Goal: Register for event/course

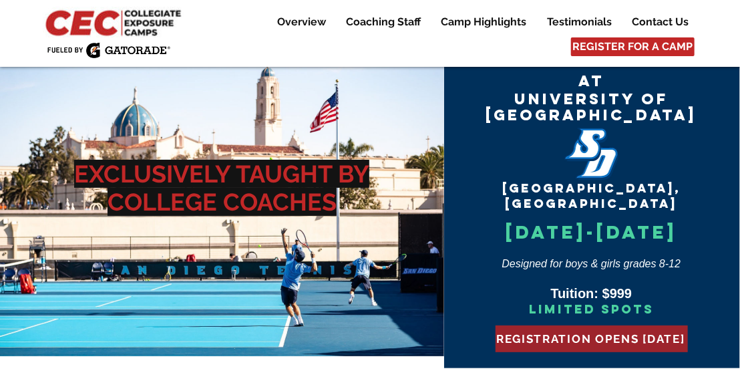
click at [591, 332] on span "REGISTRATION OPENS AUG 1" at bounding box center [590, 338] width 189 height 13
click at [557, 332] on span "REGISTRATION OPENS AUG 1" at bounding box center [590, 338] width 189 height 13
click at [558, 332] on span "REGISTRATION OPENS AUG 1" at bounding box center [590, 338] width 189 height 13
click at [557, 332] on span "REGISTRATION OPENS AUG 1" at bounding box center [590, 338] width 189 height 13
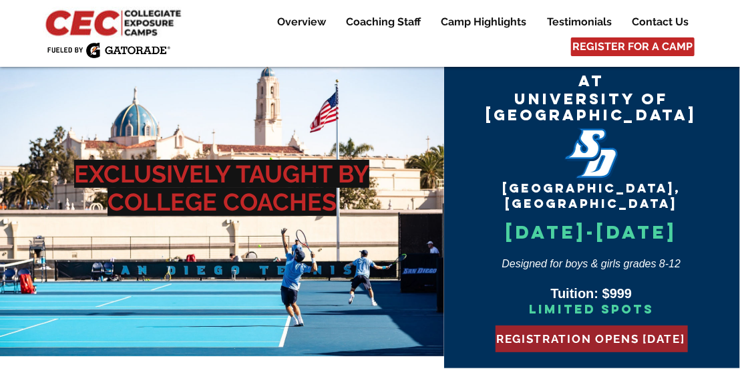
click at [557, 332] on span "REGISTRATION OPENS AUG 1" at bounding box center [590, 338] width 189 height 13
click at [556, 332] on span "REGISTRATION OPENS AUG 1" at bounding box center [590, 338] width 189 height 13
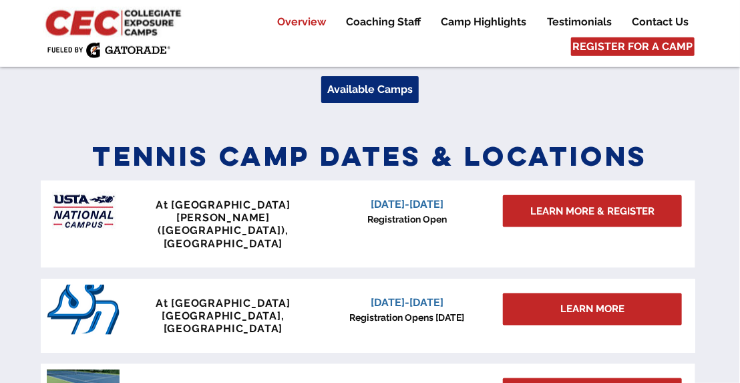
scroll to position [534, 0]
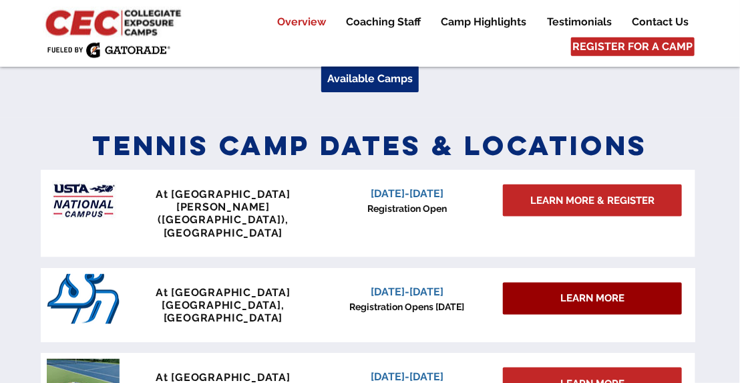
click at [524, 283] on div "LEARN MORE" at bounding box center [592, 299] width 179 height 32
drag, startPoint x: 520, startPoint y: 268, endPoint x: 538, endPoint y: 279, distance: 21.5
click at [538, 283] on div "LEARN MORE" at bounding box center [592, 299] width 179 height 32
click at [570, 291] on span "LEARN MORE" at bounding box center [592, 298] width 64 height 14
click at [565, 291] on span "LEARN MORE" at bounding box center [592, 298] width 64 height 14
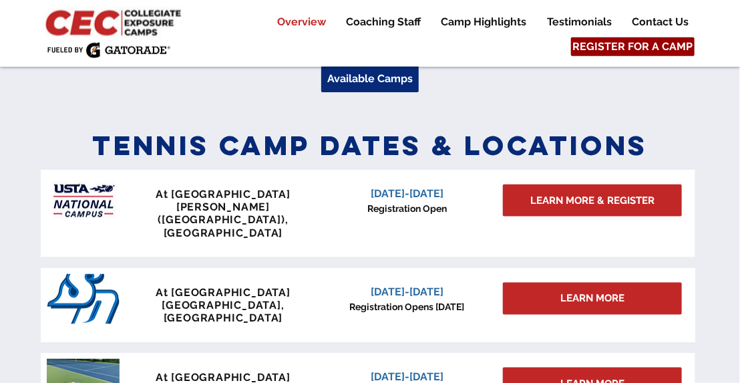
click at [610, 48] on span "REGISTER FOR A CAMP" at bounding box center [633, 46] width 120 height 15
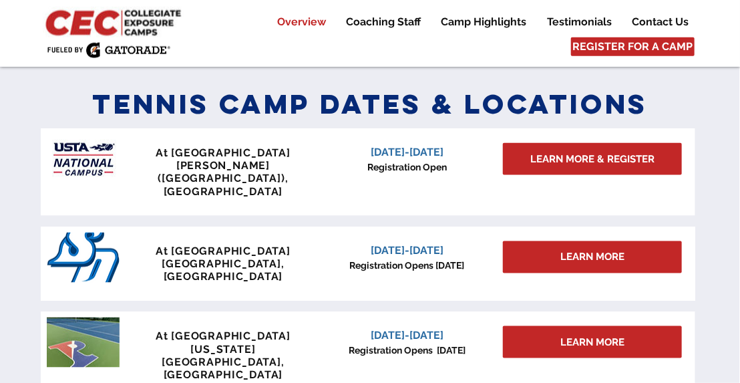
scroll to position [585, 0]
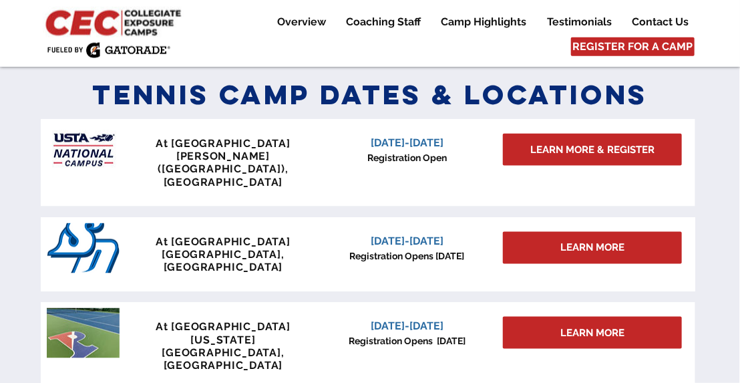
click at [217, 235] on div "At University of San Diego San Diego, CA" at bounding box center [223, 254] width 198 height 39
click at [402, 234] on span "January 3-4, 2026" at bounding box center [407, 240] width 73 height 13
click at [426, 250] on span "Registration Opens Sept 15" at bounding box center [407, 255] width 115 height 11
click at [415, 234] on span "January 3-4, 2026" at bounding box center [407, 240] width 73 height 13
click at [230, 235] on span "At University of San Diego" at bounding box center [223, 241] width 135 height 13
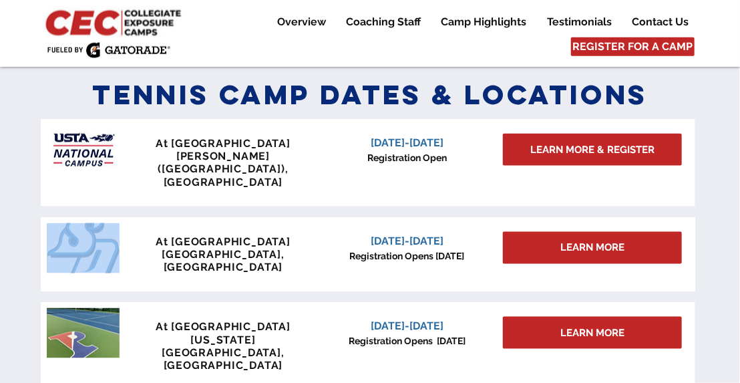
drag, startPoint x: 108, startPoint y: 221, endPoint x: 63, endPoint y: 216, distance: 44.4
click at [104, 221] on div "At University of San Diego San Diego, CA January 3-4, 2026 Registration Opens S…" at bounding box center [368, 254] width 655 height 75
click at [65, 223] on img "main content" at bounding box center [83, 248] width 73 height 50
drag, startPoint x: 322, startPoint y: 220, endPoint x: 361, endPoint y: 221, distance: 39.4
click at [335, 233] on p "January 3-4, 2026" at bounding box center [407, 241] width 170 height 16
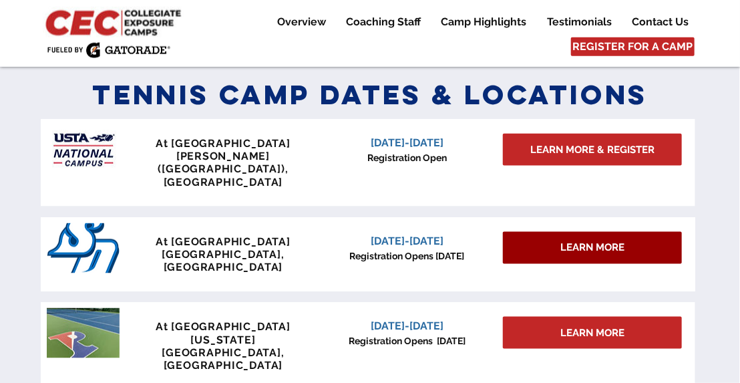
click at [596, 240] on span "LEARN MORE" at bounding box center [592, 247] width 64 height 14
click at [592, 240] on span "LEARN MORE" at bounding box center [592, 247] width 64 height 14
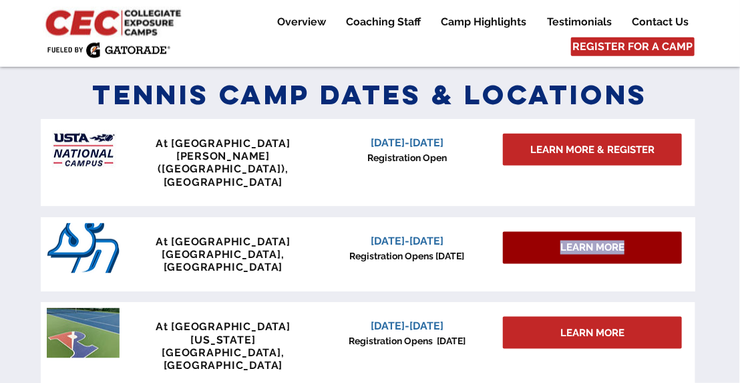
click at [592, 240] on span "LEARN MORE" at bounding box center [592, 247] width 64 height 14
drag, startPoint x: 592, startPoint y: 222, endPoint x: 554, endPoint y: 225, distance: 38.9
click at [554, 232] on div "LEARN MORE" at bounding box center [592, 248] width 179 height 32
click at [552, 232] on div "LEARN MORE" at bounding box center [592, 248] width 179 height 32
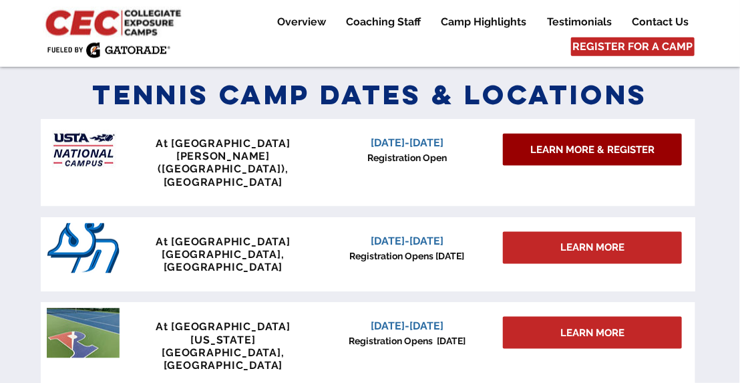
click at [555, 136] on link "LEARN MORE & REGISTER" at bounding box center [592, 150] width 179 height 32
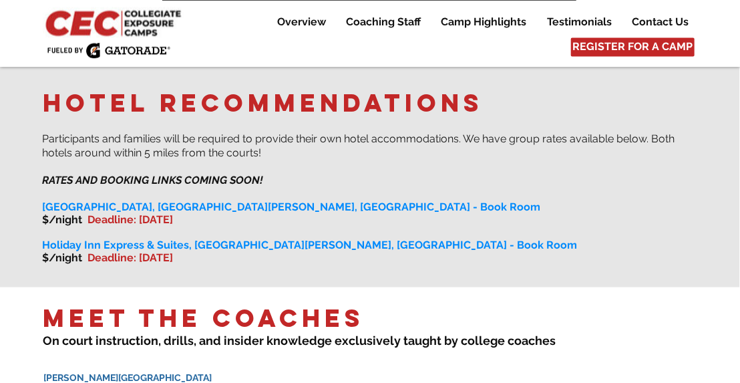
scroll to position [1069, 0]
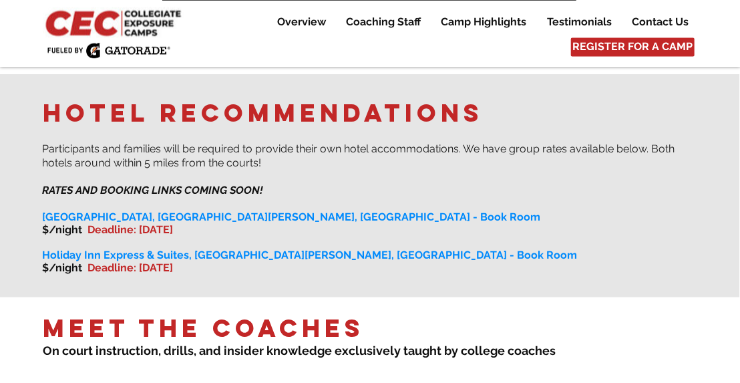
click at [390, 322] on h6 "Meet the Coaches ​" at bounding box center [370, 328] width 655 height 31
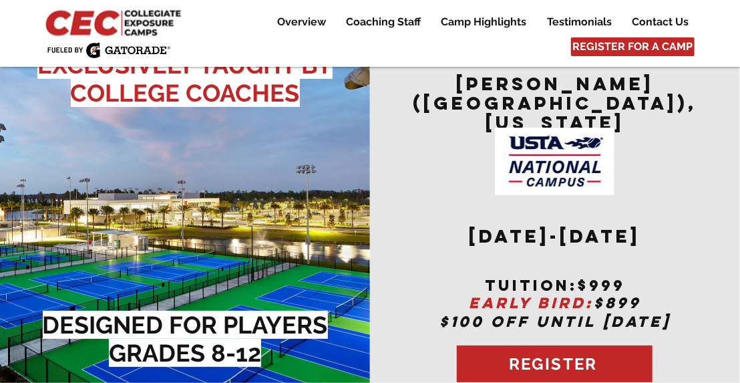
scroll to position [0, 0]
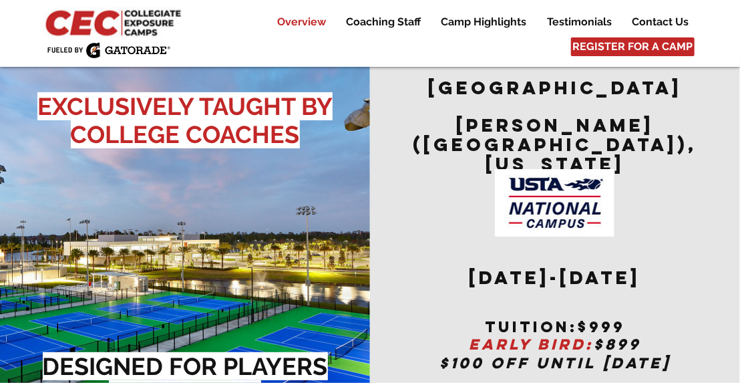
click at [294, 27] on p "Overview" at bounding box center [302, 22] width 62 height 16
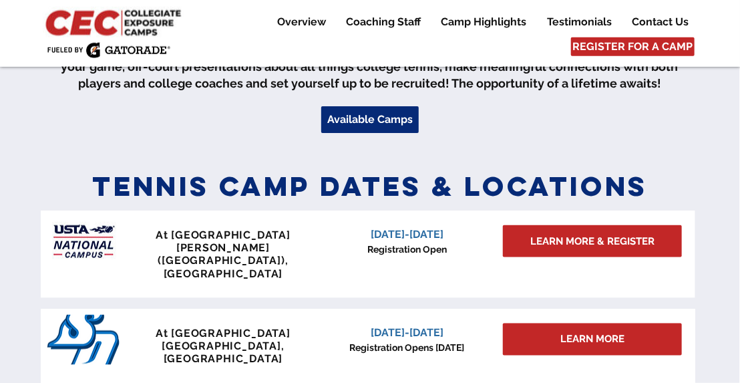
scroll to position [601, 0]
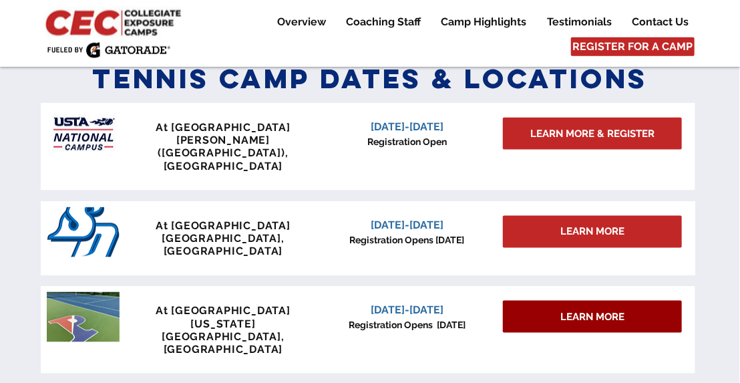
click at [584, 310] on span "LEARN MORE" at bounding box center [592, 317] width 64 height 14
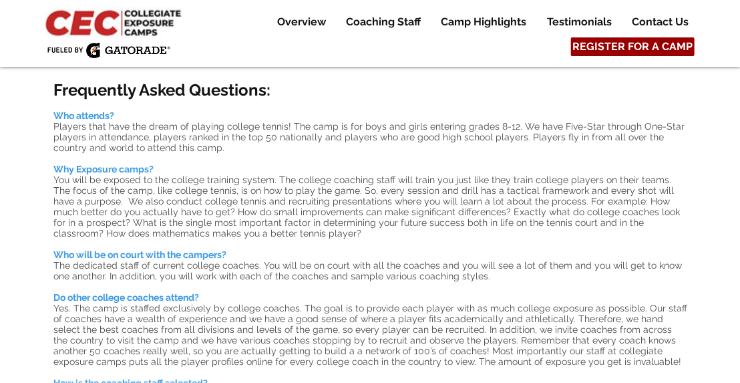
click at [596, 47] on span "REGISTER FOR A CAMP" at bounding box center [633, 46] width 120 height 15
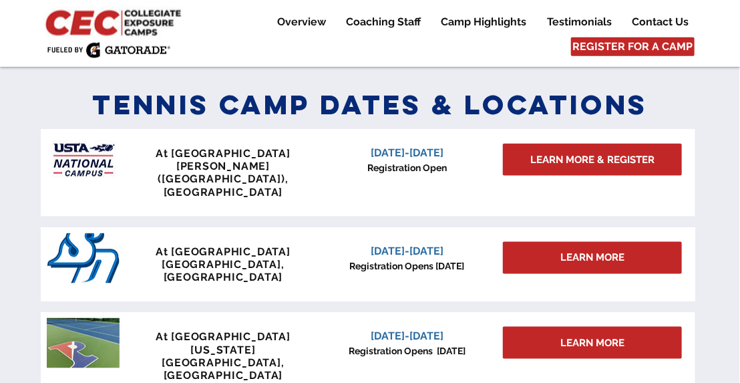
scroll to position [585, 0]
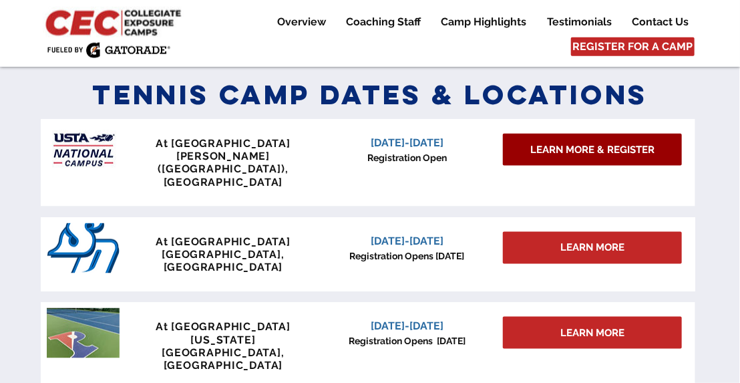
click at [524, 154] on link "LEARN MORE & REGISTER" at bounding box center [592, 150] width 179 height 32
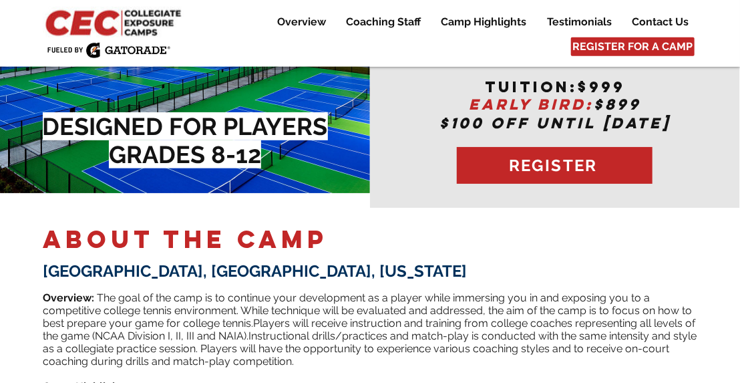
scroll to position [267, 0]
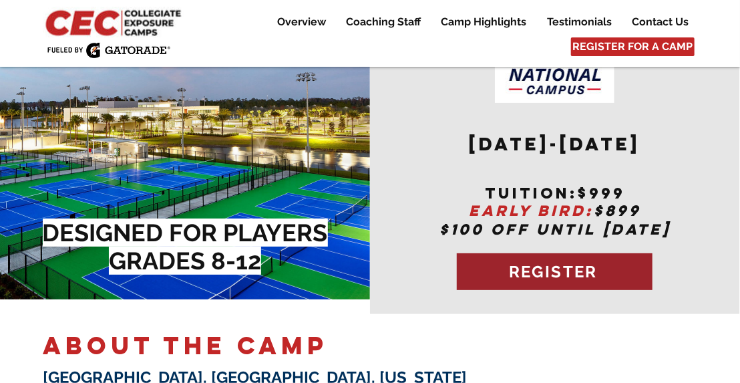
click at [553, 262] on span "REGISTER" at bounding box center [553, 271] width 89 height 19
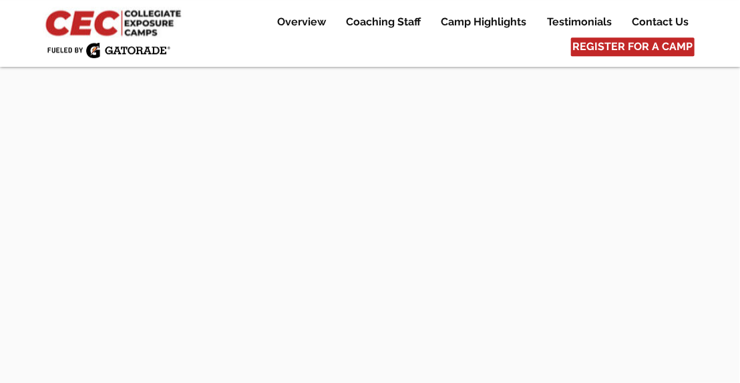
scroll to position [3473, 0]
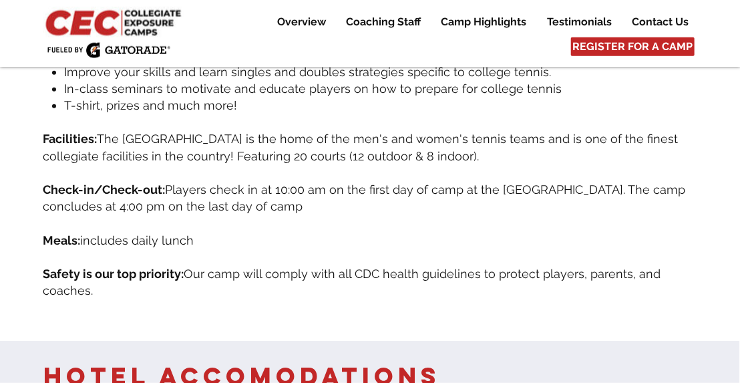
scroll to position [601, 0]
